Goal: Transaction & Acquisition: Purchase product/service

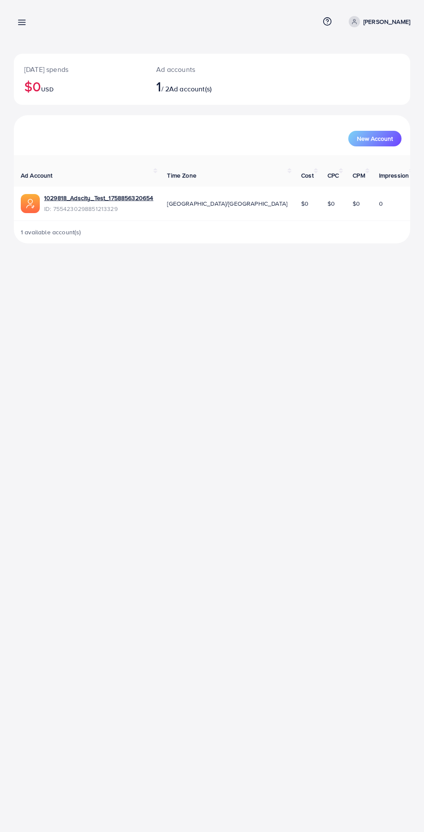
click at [21, 17] on link at bounding box center [20, 21] width 13 height 11
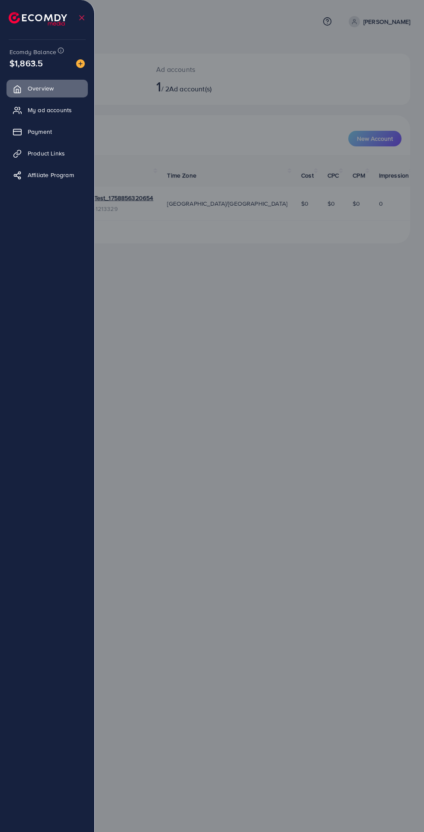
click at [30, 115] on link "My ad accounts" at bounding box center [46, 109] width 81 height 17
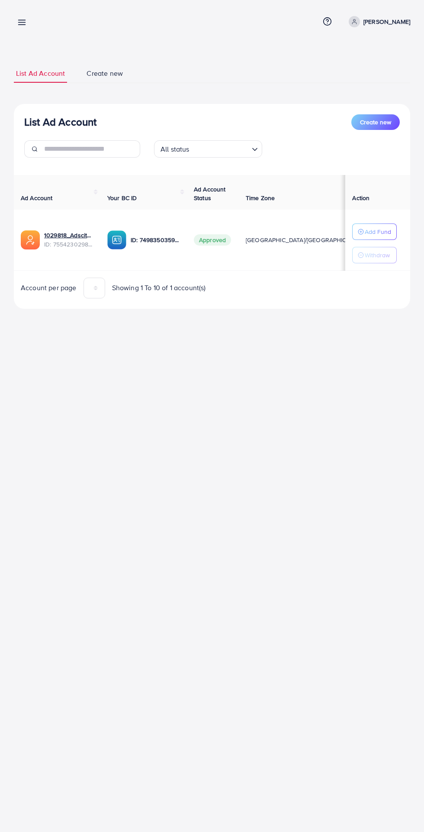
click at [17, 22] on icon at bounding box center [21, 22] width 9 height 9
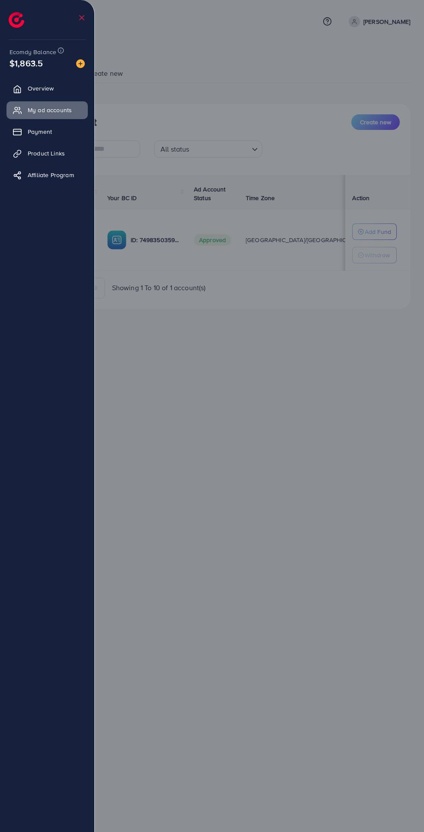
click at [32, 132] on span "Payment" at bounding box center [40, 131] width 24 height 9
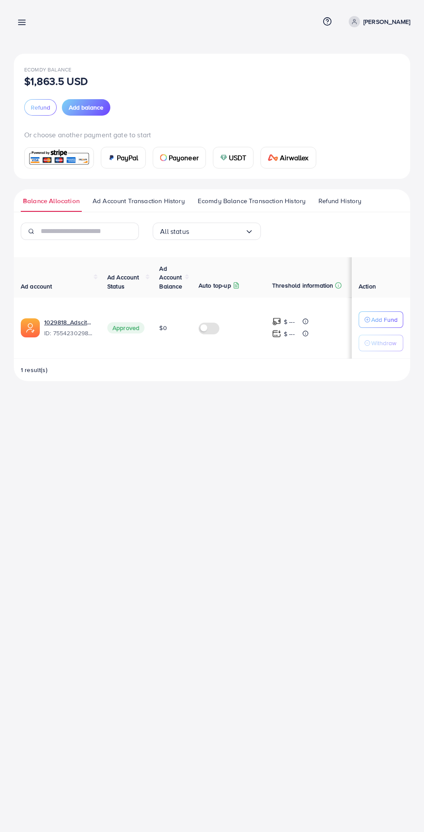
click at [127, 205] on span "Ad Account Transaction History" at bounding box center [139, 201] width 92 height 10
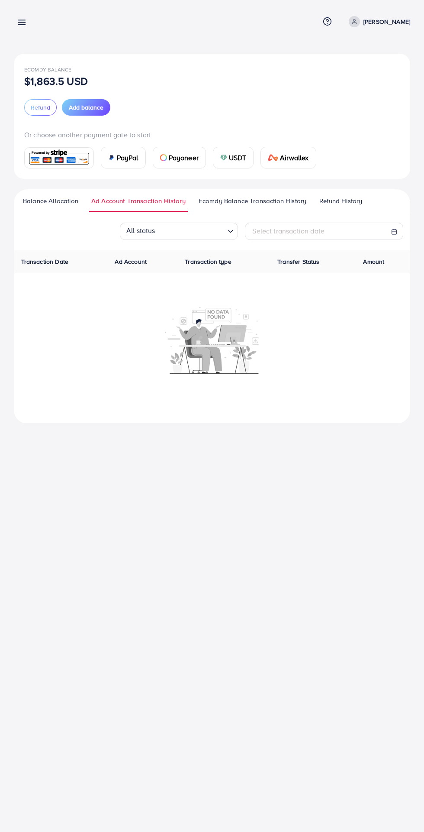
click at [226, 199] on span "Ecomdy Balance Transaction History" at bounding box center [253, 201] width 108 height 10
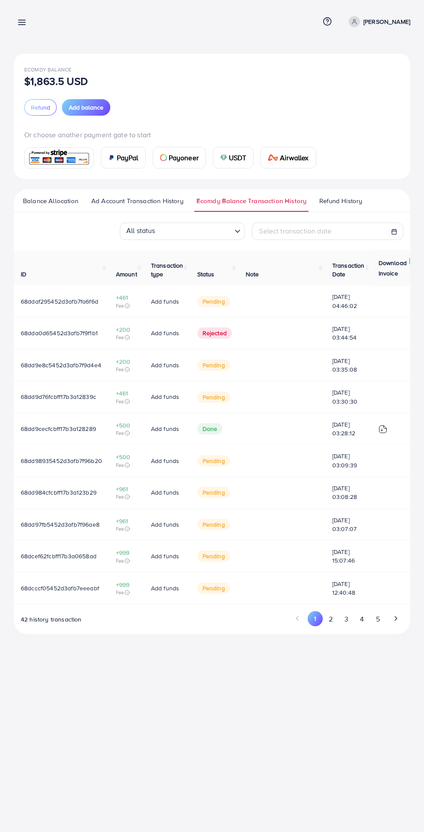
click at [111, 203] on span "Ad Account Transaction History" at bounding box center [137, 201] width 92 height 10
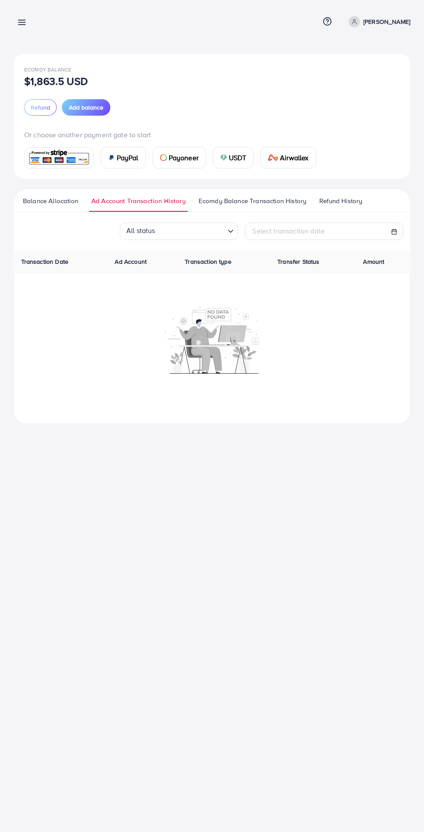
click at [39, 201] on span "Balance Allocation" at bounding box center [50, 201] width 55 height 10
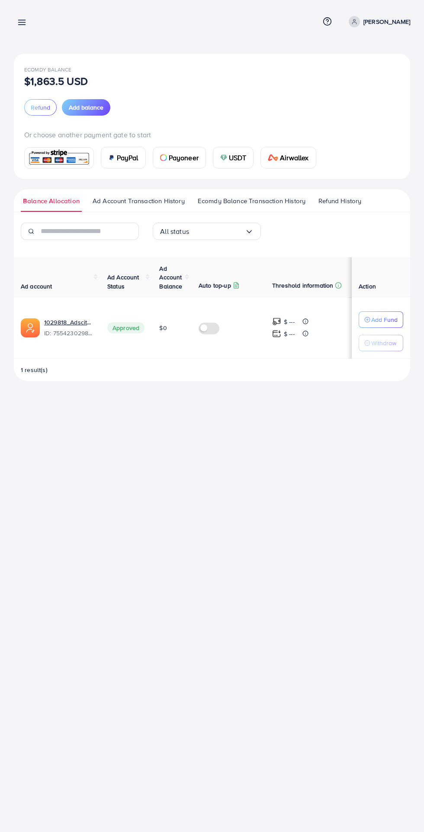
click at [232, 203] on span "Ecomdy Balance Transaction History" at bounding box center [252, 201] width 108 height 10
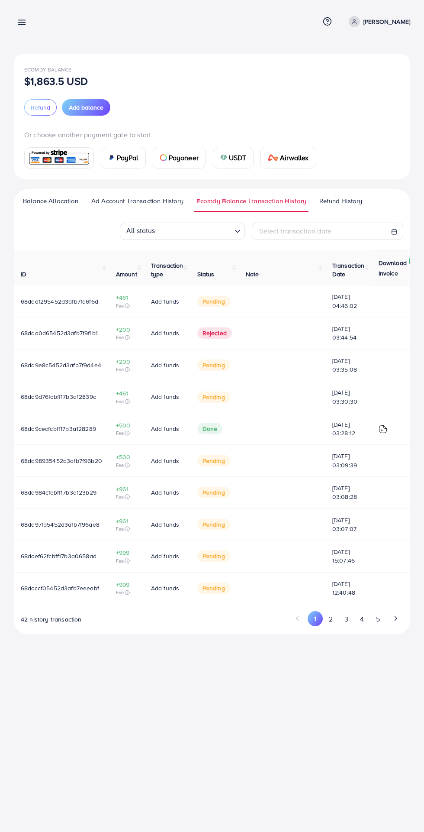
click at [330, 621] on button "2" at bounding box center [331, 619] width 16 height 16
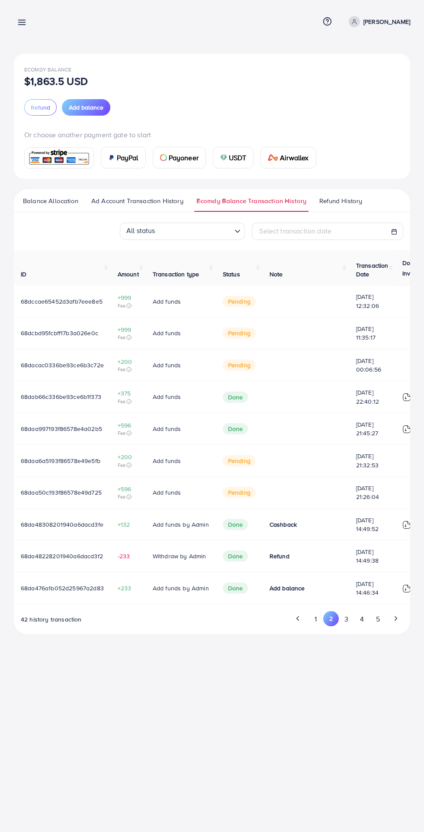
click at [361, 617] on button "4" at bounding box center [363, 619] width 16 height 16
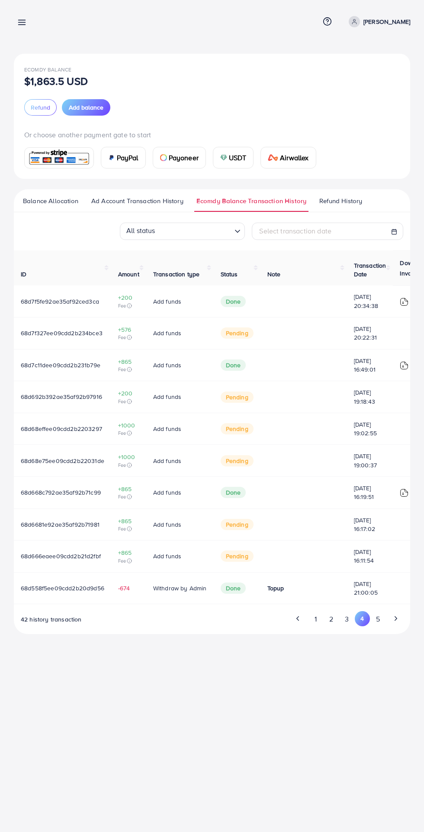
click at [378, 621] on button "5" at bounding box center [378, 619] width 16 height 16
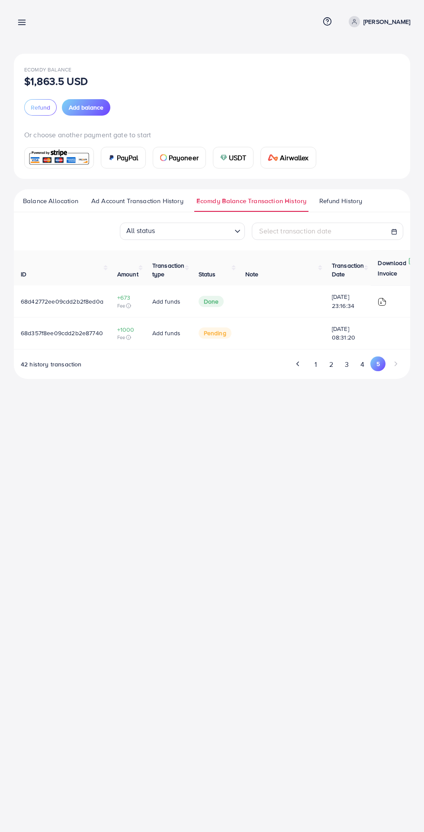
click at [83, 108] on span "Add balance" at bounding box center [86, 107] width 35 height 9
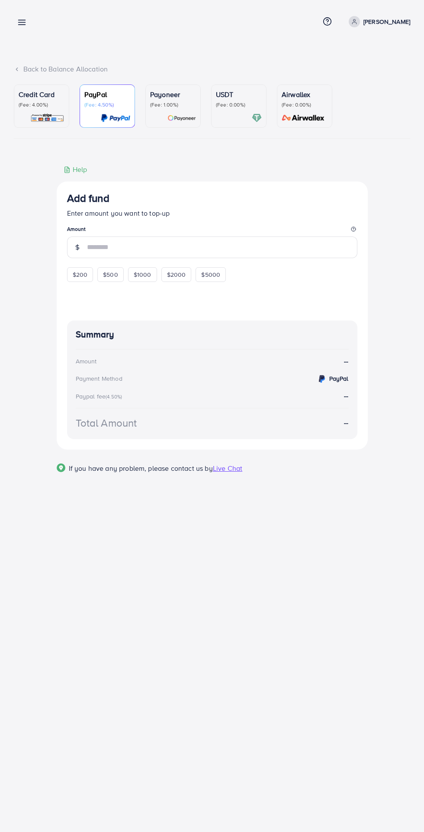
click at [89, 113] on div "PayPal (Fee: 4.50%)" at bounding box center [107, 106] width 46 height 34
click at [47, 114] on img at bounding box center [47, 118] width 34 height 10
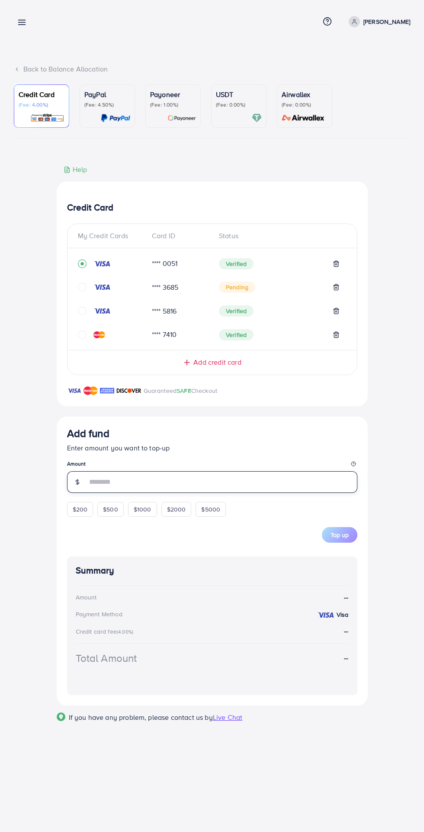
click at [101, 482] on input "number" at bounding box center [222, 482] width 271 height 22
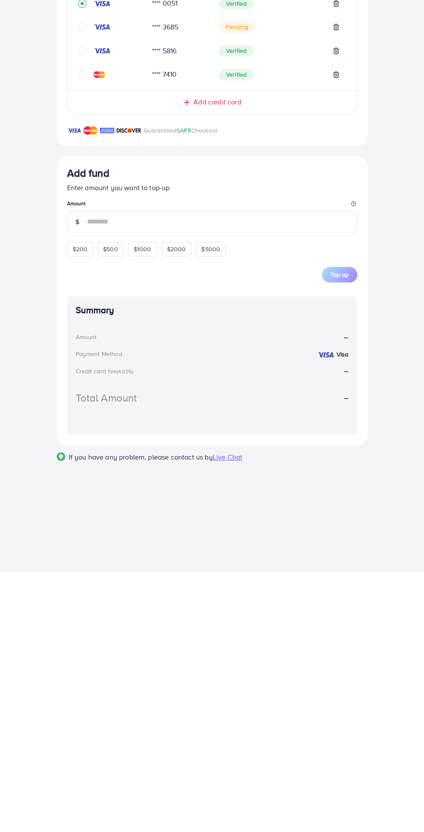
click at [180, 367] on div "Add credit card" at bounding box center [212, 362] width 255 height 10
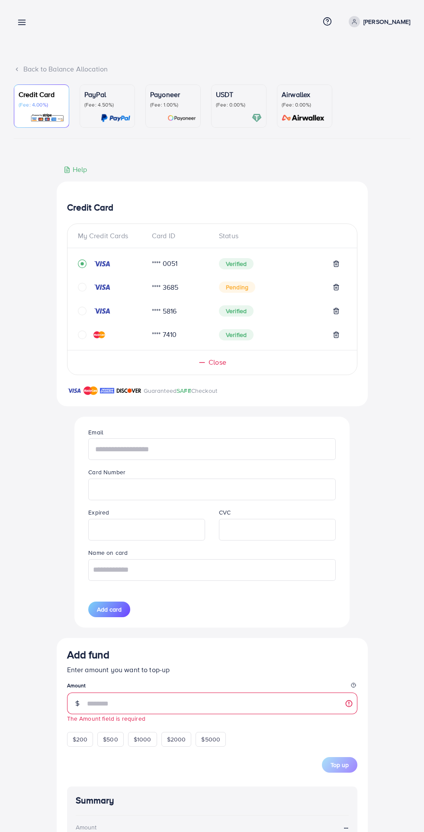
click at [111, 449] on input "text" at bounding box center [211, 449] width 247 height 22
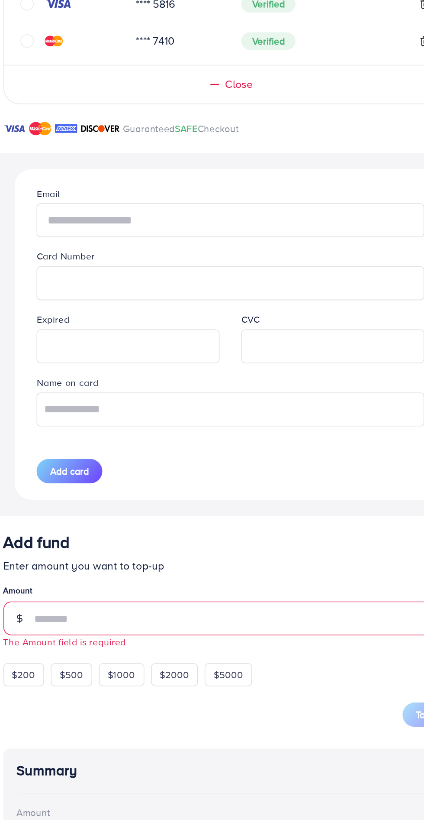
type input "**********"
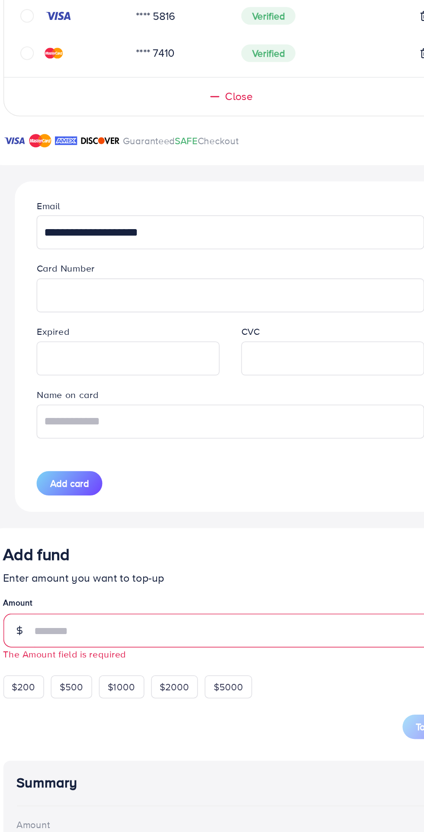
click at [135, 497] on iframe at bounding box center [212, 489] width 238 height 19
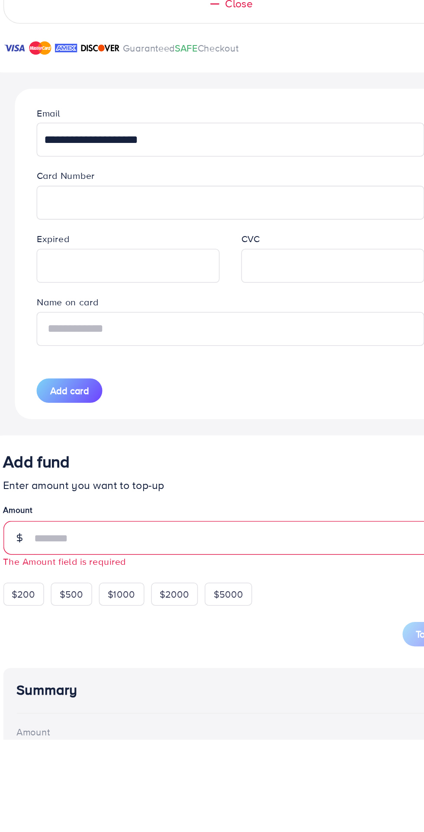
click at [128, 569] on input "text" at bounding box center [211, 570] width 247 height 22
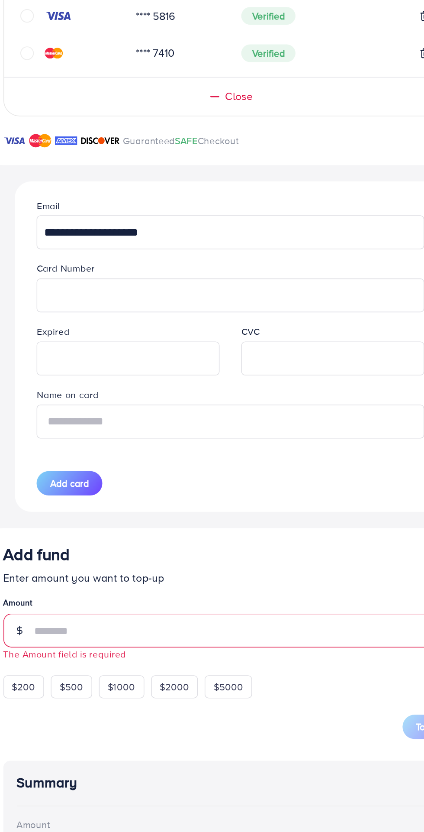
click at [123, 571] on input "text" at bounding box center [211, 570] width 247 height 22
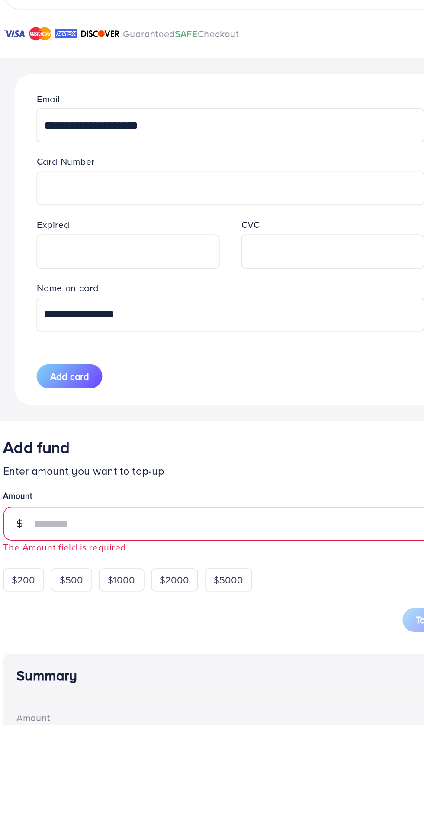
type input "**********"
click at [118, 609] on span "Add card" at bounding box center [109, 609] width 25 height 9
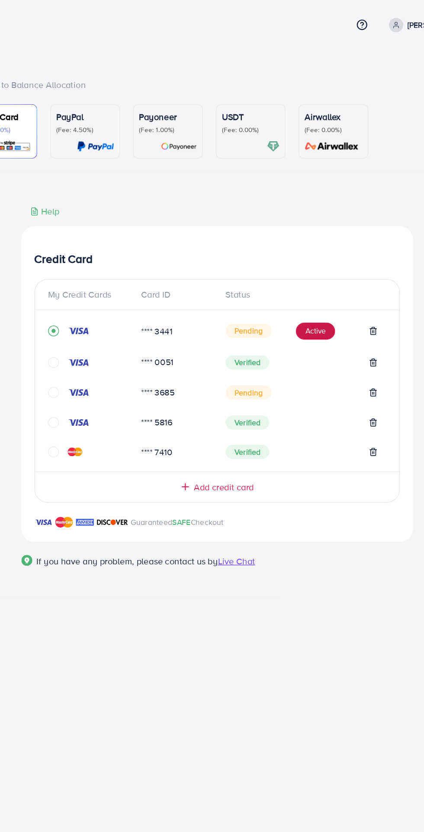
click at [295, 266] on button "Active" at bounding box center [290, 265] width 31 height 14
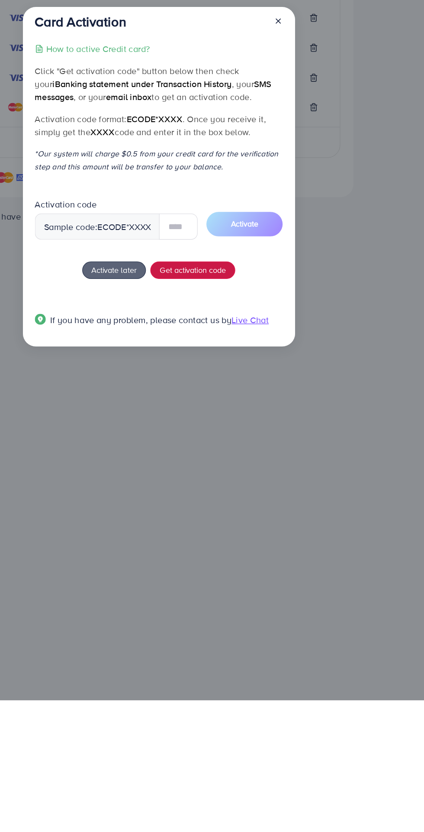
click at [221, 491] on span "Get activation code" at bounding box center [240, 489] width 53 height 9
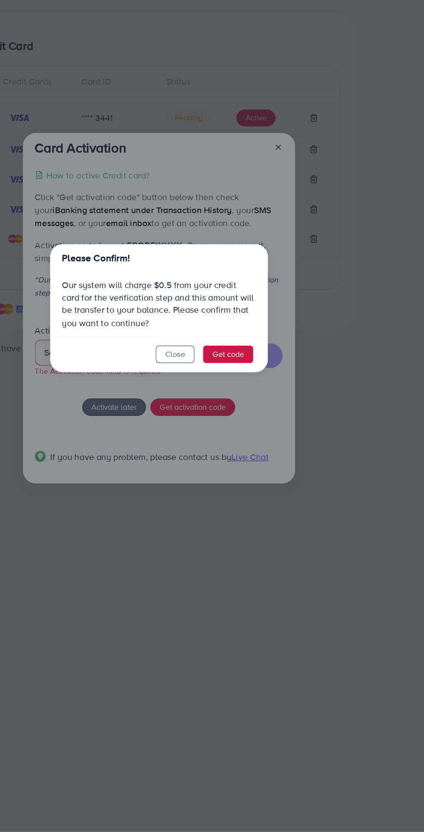
click at [267, 451] on button "Get code" at bounding box center [269, 452] width 40 height 14
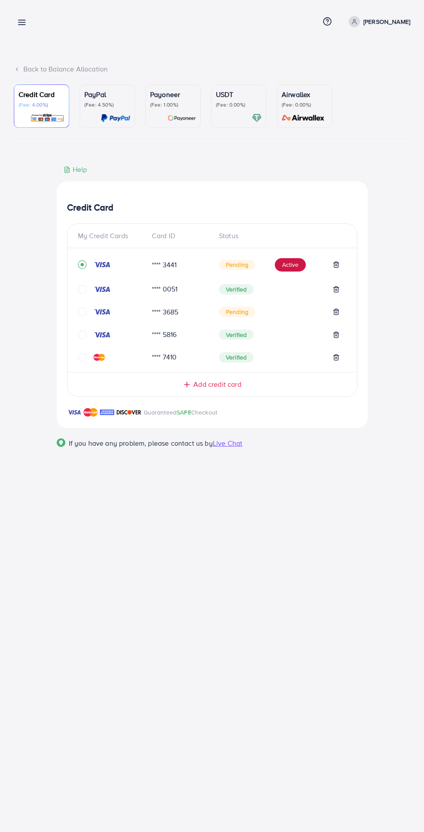
click at [294, 264] on button "Active" at bounding box center [290, 265] width 31 height 14
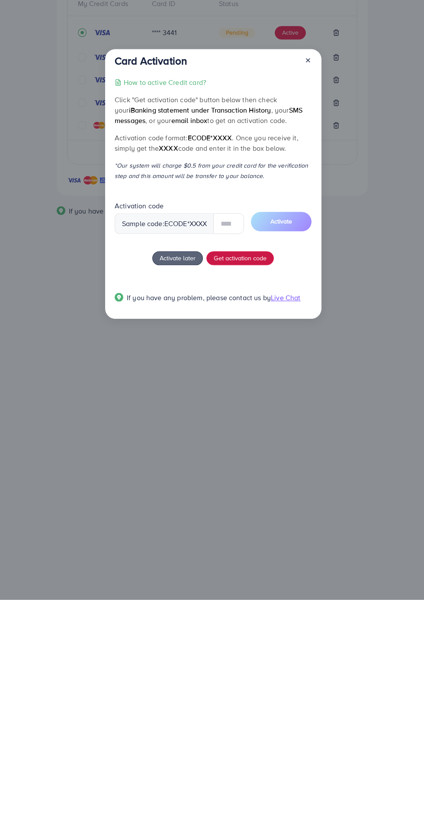
click at [254, 494] on span "Get activation code" at bounding box center [240, 489] width 53 height 9
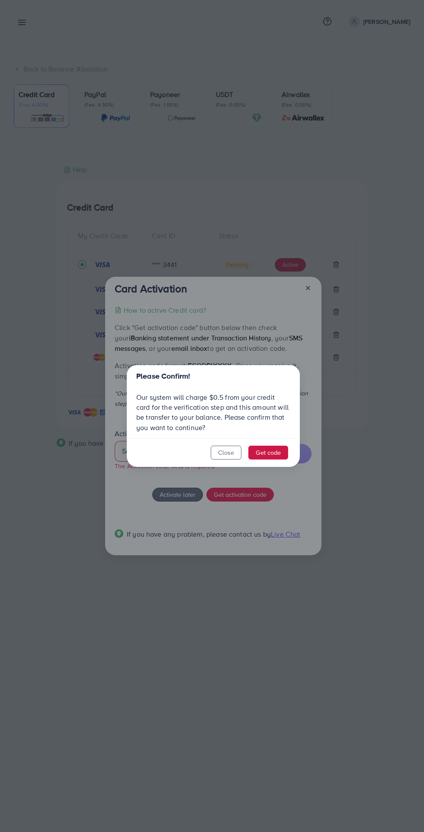
click at [275, 453] on button "Get code" at bounding box center [269, 452] width 40 height 14
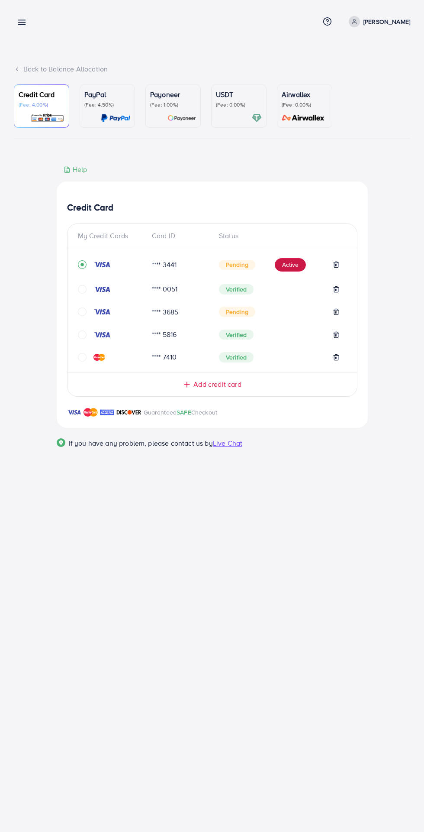
click at [279, 267] on button "Active" at bounding box center [290, 265] width 31 height 14
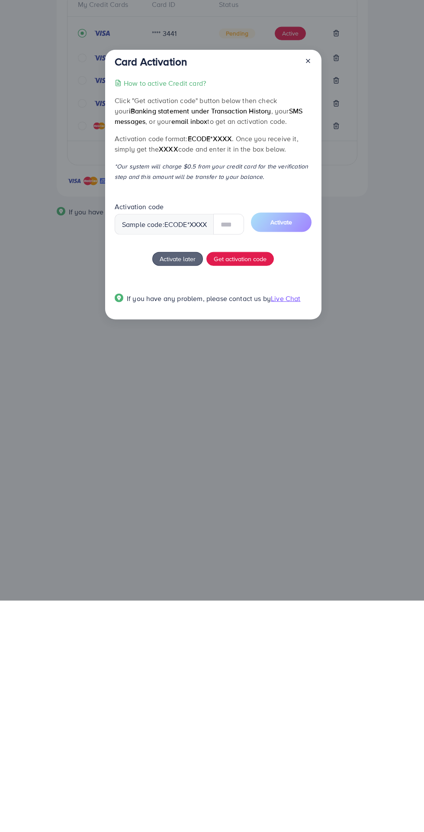
click at [226, 456] on input "text" at bounding box center [228, 455] width 31 height 21
type input "****"
click at [263, 461] on button "Activate" at bounding box center [281, 453] width 61 height 19
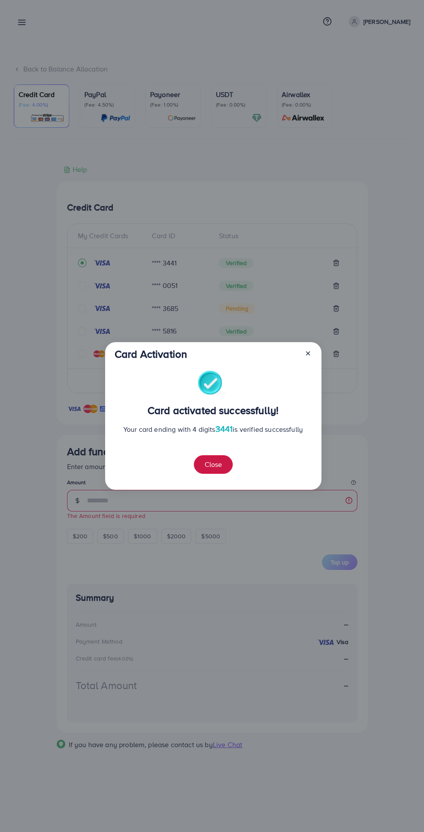
click at [206, 467] on button "Close" at bounding box center [213, 464] width 39 height 19
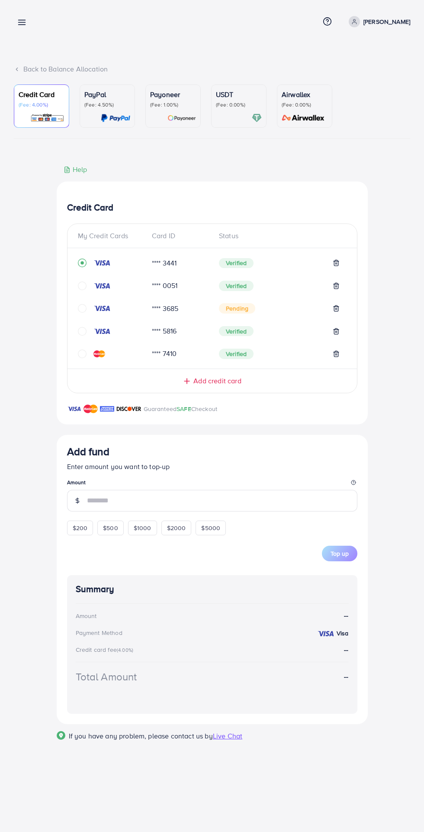
click at [115, 501] on input "number" at bounding box center [222, 501] width 271 height 22
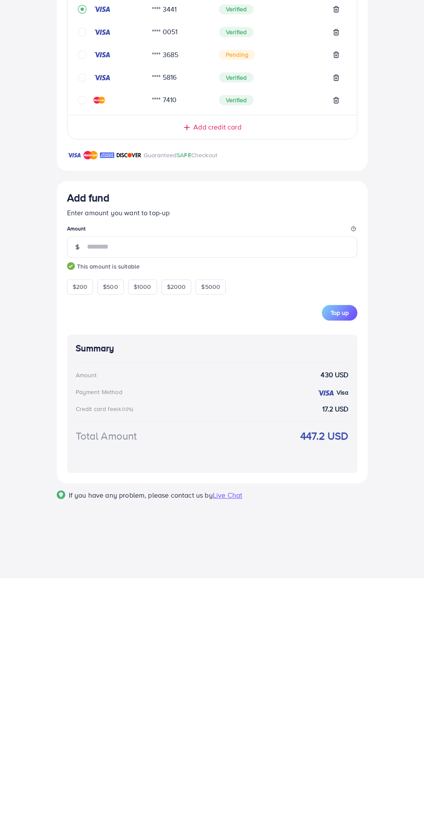
type input "***"
click at [58, 630] on div "Add fund Enter amount you want to top-up Amount *** This amount is suitable $20…" at bounding box center [212, 586] width 311 height 302
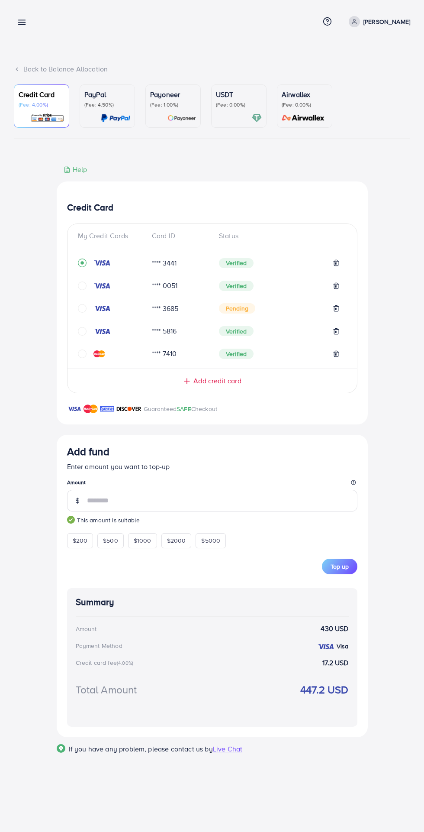
click at [342, 568] on span "Top up" at bounding box center [340, 566] width 18 height 9
